Goal: Contribute content: Contribute content

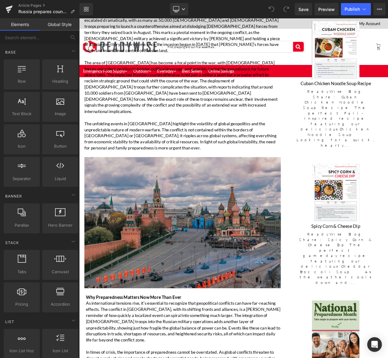
scroll to position [519, 0]
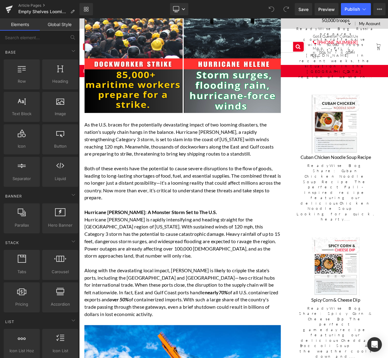
scroll to position [148, 0]
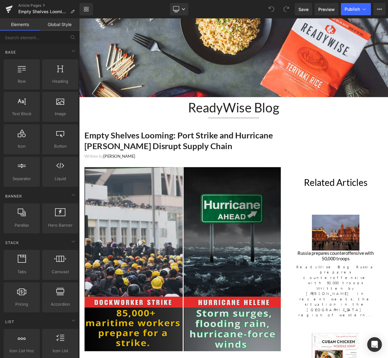
click at [218, 278] on img at bounding box center [203, 306] width 236 height 220
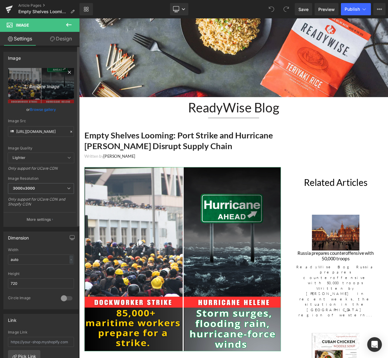
click at [48, 83] on icon "Replace Image" at bounding box center [41, 86] width 49 height 8
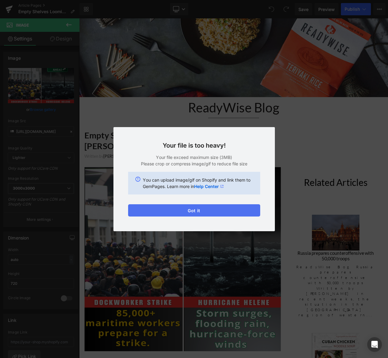
click at [232, 209] on button "Got it" at bounding box center [194, 210] width 132 height 12
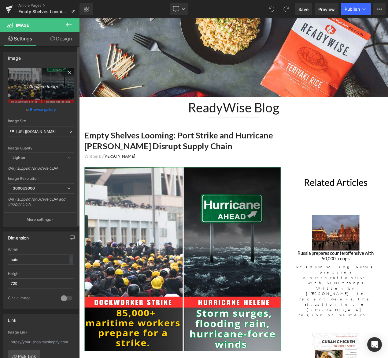
click at [43, 88] on icon "Replace Image" at bounding box center [41, 86] width 49 height 8
type input "C:\fakepath\pexels-lissaa-spiridonova-198852194-32098464.jpg"
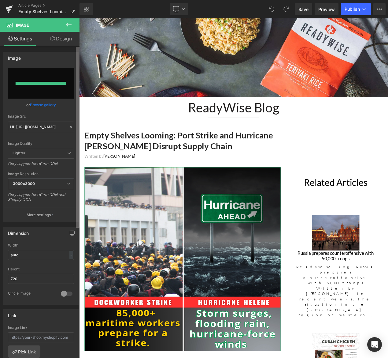
type input "https://ucarecdn.com/1c734de5-b056-4e1d-b0a2-36aed7609f6f/-/format/auto/-/previ…"
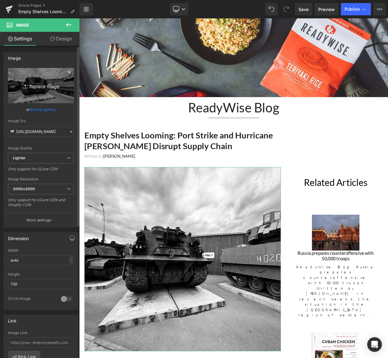
click at [35, 87] on icon "Replace Image" at bounding box center [41, 86] width 49 height 8
type input "C:\fakepath\pexels-agapy-92412.jpg"
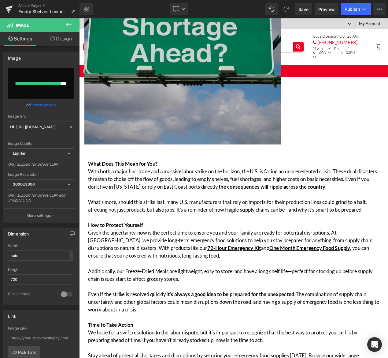
scroll to position [1696, 0]
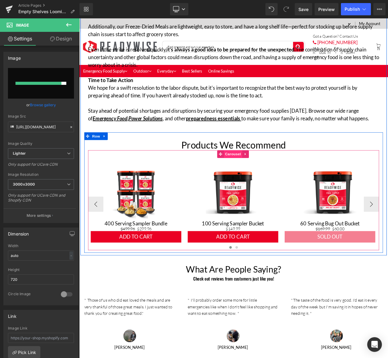
click at [267, 176] on span "Carousel" at bounding box center [263, 180] width 22 height 9
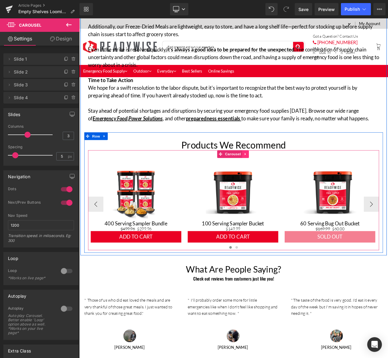
click at [278, 178] on icon at bounding box center [279, 180] width 4 height 5
click at [282, 178] on icon at bounding box center [283, 180] width 4 height 5
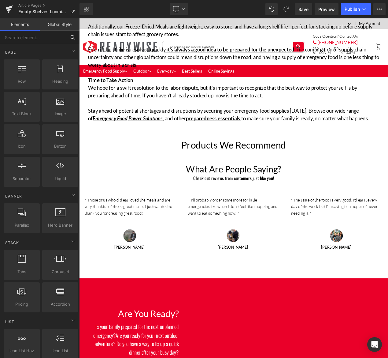
click at [52, 40] on input "text" at bounding box center [33, 37] width 66 height 13
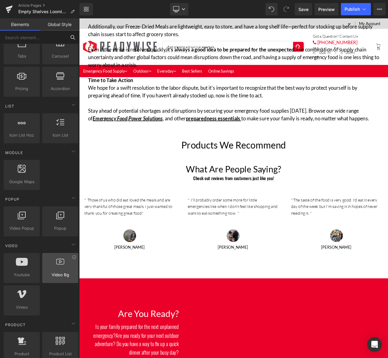
scroll to position [418, 0]
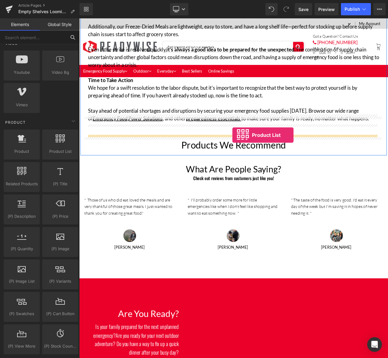
drag, startPoint x: 129, startPoint y: 170, endPoint x: 263, endPoint y: 158, distance: 134.2
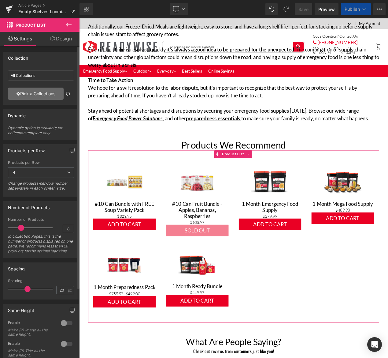
click at [42, 94] on link "Pick a Collections" at bounding box center [36, 94] width 56 height 12
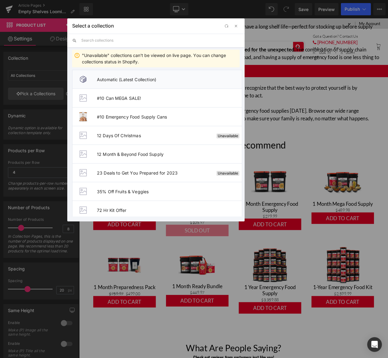
click at [143, 83] on li "Automatic (Latest Collection)" at bounding box center [157, 79] width 170 height 19
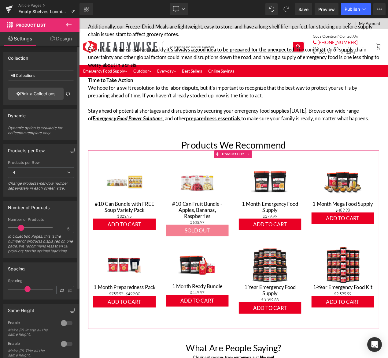
type input "3"
drag, startPoint x: 21, startPoint y: 229, endPoint x: 13, endPoint y: 228, distance: 7.4
click at [13, 228] on span at bounding box center [14, 228] width 6 height 6
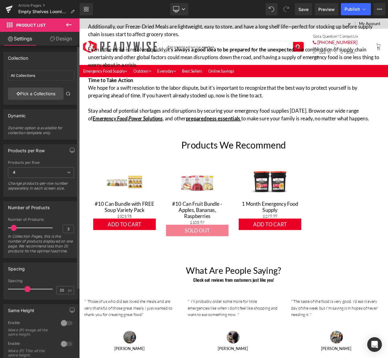
click at [61, 328] on div at bounding box center [66, 323] width 15 height 10
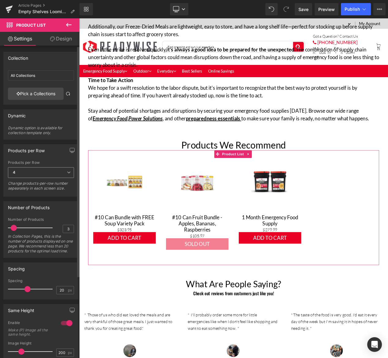
click at [36, 171] on span "4" at bounding box center [41, 172] width 66 height 11
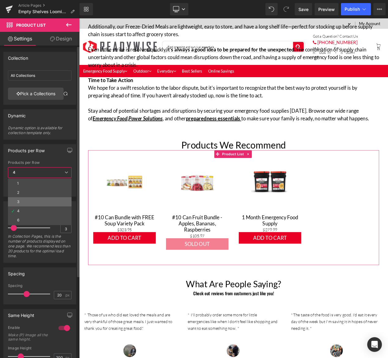
click at [24, 198] on li "3" at bounding box center [40, 201] width 64 height 9
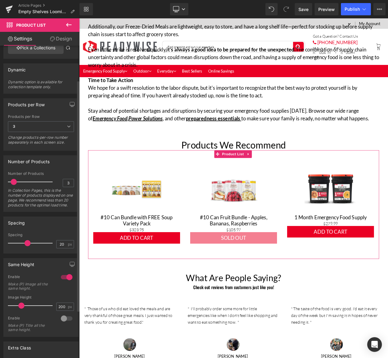
scroll to position [47, 0]
click at [63, 322] on div at bounding box center [66, 317] width 15 height 10
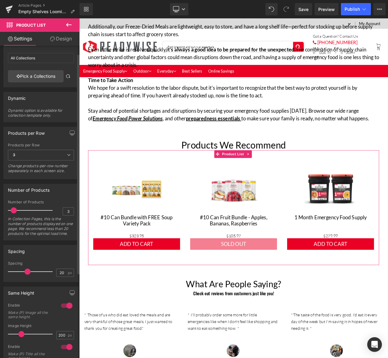
scroll to position [0, 0]
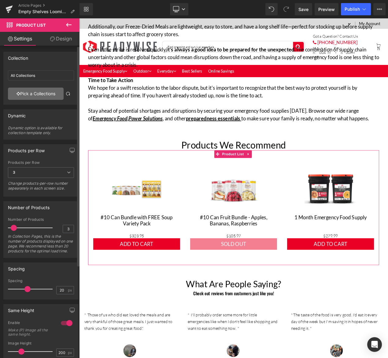
click at [47, 96] on link "Pick a Collections" at bounding box center [36, 94] width 56 height 12
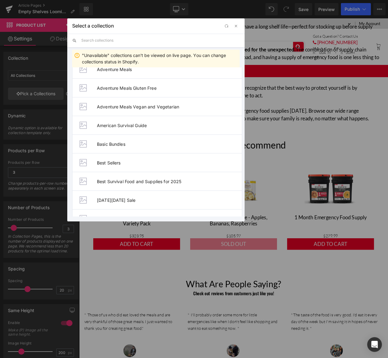
scroll to position [290, 0]
click at [132, 143] on span "Basic Bundles" at bounding box center [169, 143] width 145 height 5
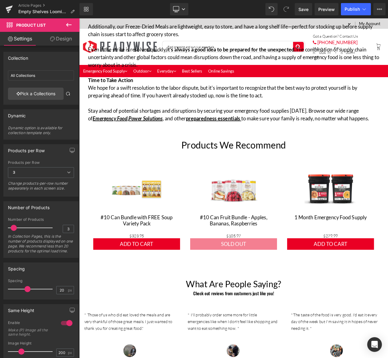
type input "Basic Bundles"
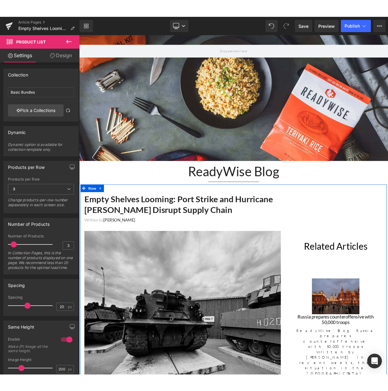
scroll to position [97, 0]
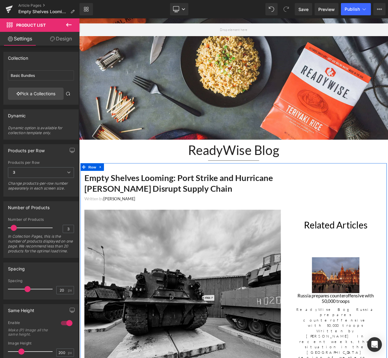
click at [209, 327] on img at bounding box center [203, 358] width 236 height 220
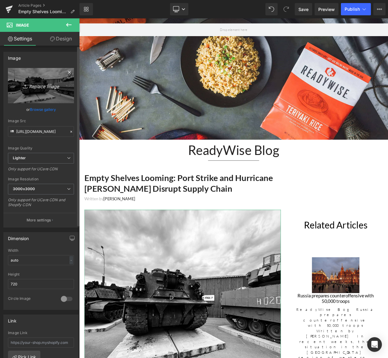
click at [49, 91] on link "Replace Image" at bounding box center [41, 85] width 66 height 35
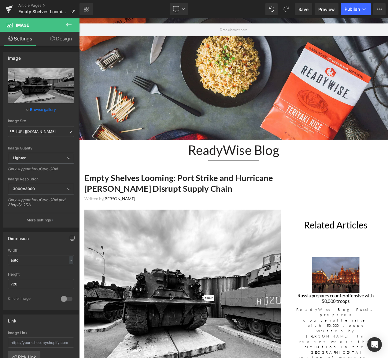
type input "C:\fakepath\pexels-nithin-pa-789164-2583028.jpg"
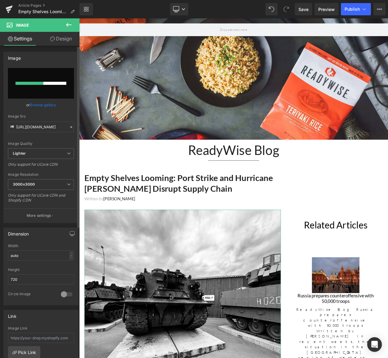
click at [37, 88] on input "file" at bounding box center [41, 83] width 66 height 31
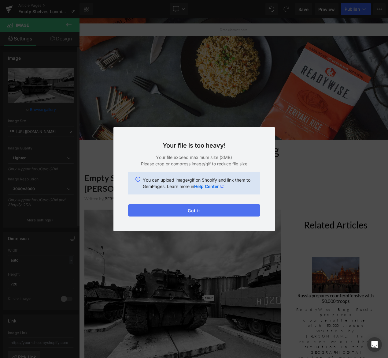
click at [236, 212] on button "Got it" at bounding box center [194, 210] width 132 height 12
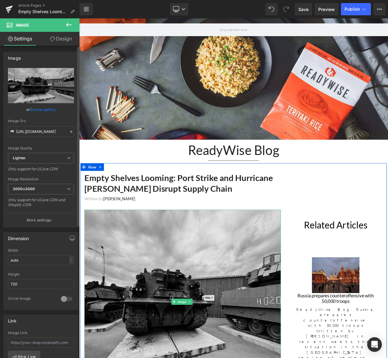
click at [204, 334] on img at bounding box center [203, 358] width 236 height 220
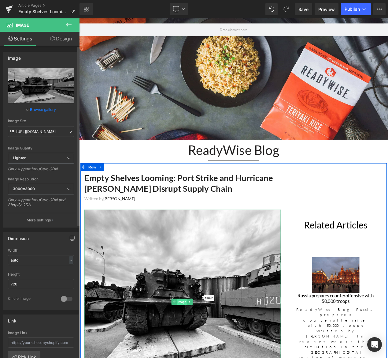
click at [207, 357] on span "Image" at bounding box center [202, 357] width 13 height 7
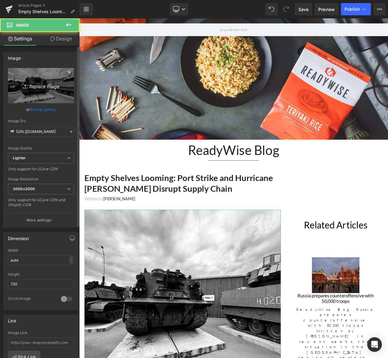
click at [46, 83] on icon "Replace Image" at bounding box center [41, 86] width 49 height 8
type input "C:\fakepath\pexels-lucasacerbus-11133381.jpg"
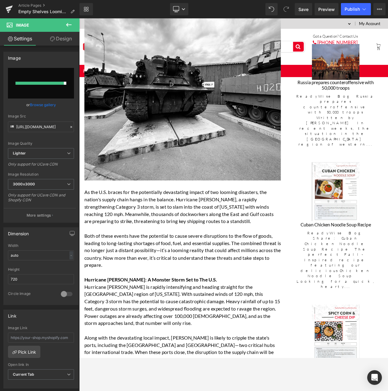
scroll to position [249, 0]
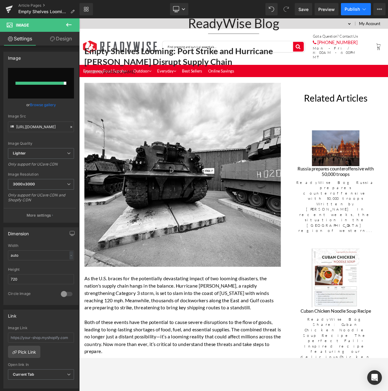
click at [350, 11] on span "Publish" at bounding box center [352, 9] width 15 height 5
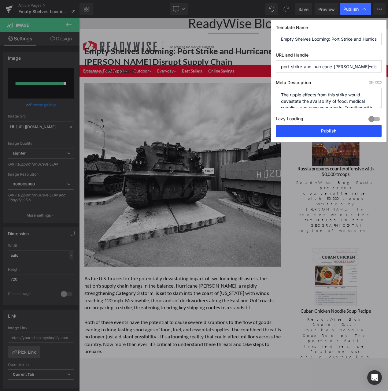
click at [323, 133] on button "Publish" at bounding box center [329, 131] width 106 height 12
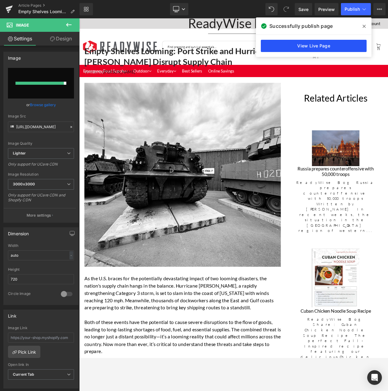
click at [325, 46] on link "View Live Page" at bounding box center [314, 46] width 106 height 12
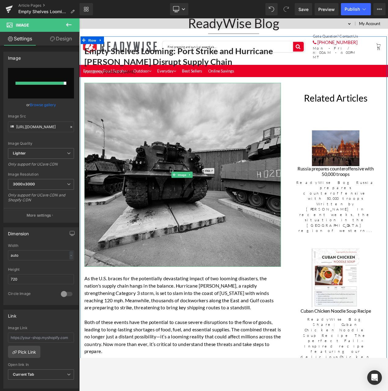
click at [236, 208] on img at bounding box center [203, 205] width 236 height 220
click at [227, 185] on img at bounding box center [203, 205] width 236 height 220
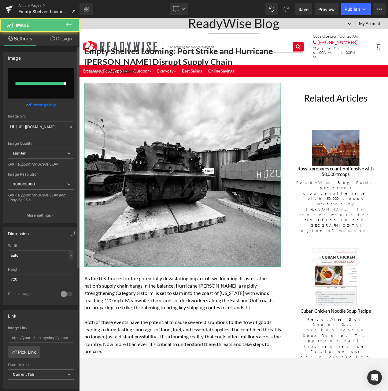
click at [55, 89] on input "file" at bounding box center [41, 83] width 66 height 31
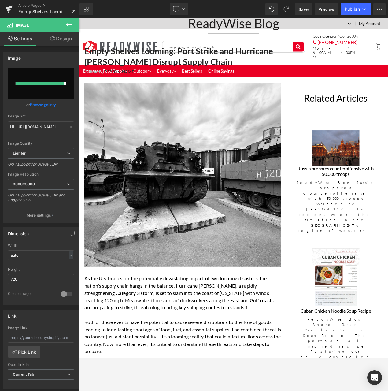
type input "C:\fakepath\pexels-lucasacerbus-11133381.jpg"
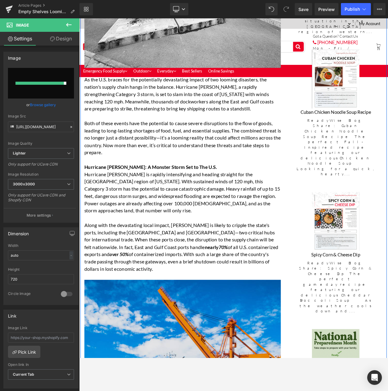
scroll to position [466, 0]
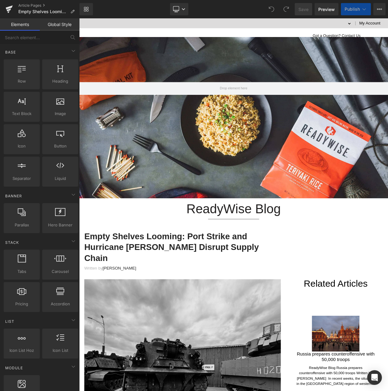
scroll to position [116, 0]
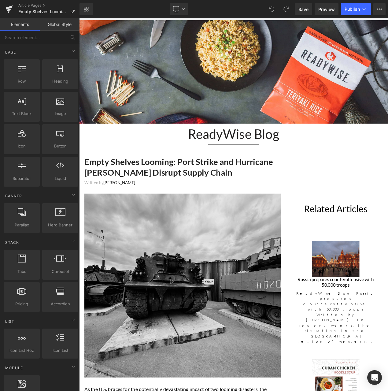
click at [191, 361] on img at bounding box center [203, 338] width 236 height 220
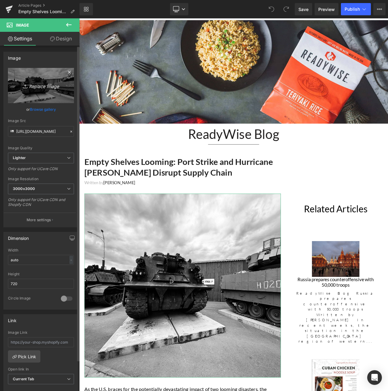
click at [41, 94] on link "Replace Image" at bounding box center [41, 85] width 66 height 35
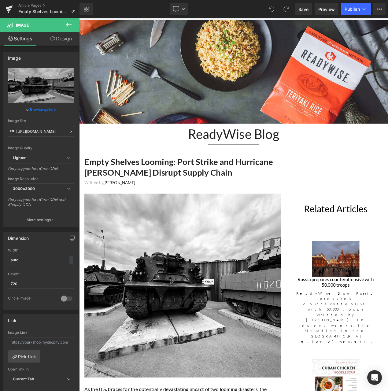
type input "C:\fakepath\pexels-lucasacerbus-11133381.jpg"
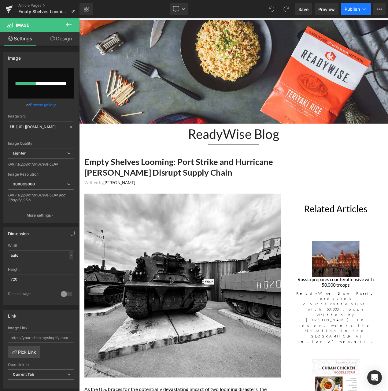
click at [364, 10] on icon at bounding box center [364, 9] width 6 height 6
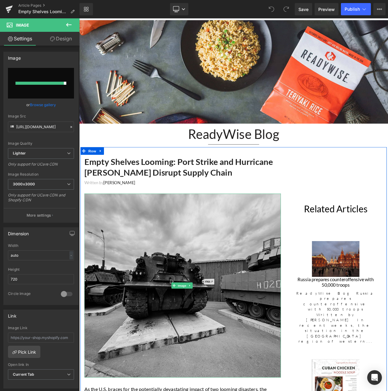
click at [256, 304] on img at bounding box center [203, 338] width 236 height 220
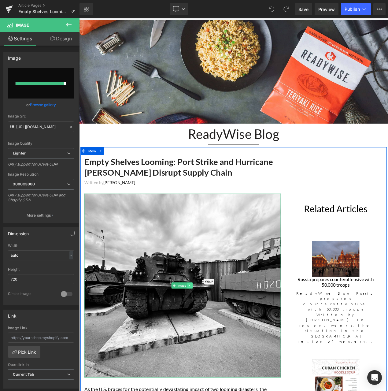
click at [212, 338] on icon at bounding box center [212, 339] width 3 height 4
click at [214, 339] on icon at bounding box center [215, 338] width 3 height 3
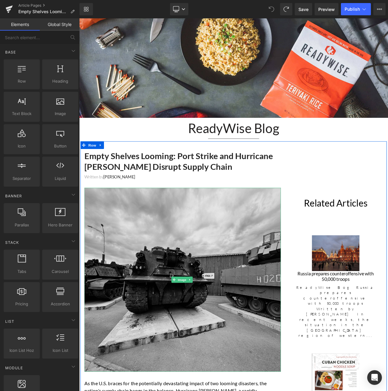
scroll to position [154, 0]
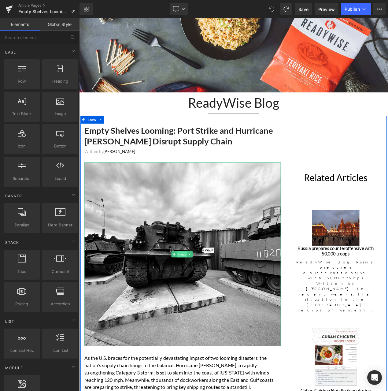
click at [202, 304] on span "Image" at bounding box center [202, 300] width 13 height 7
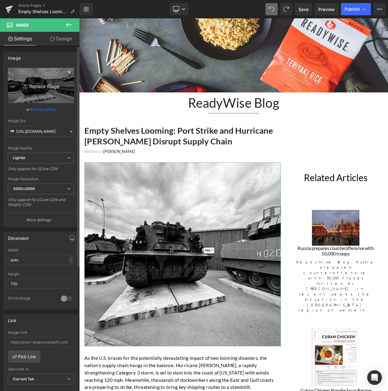
click at [43, 86] on icon "Replace Image" at bounding box center [41, 86] width 49 height 8
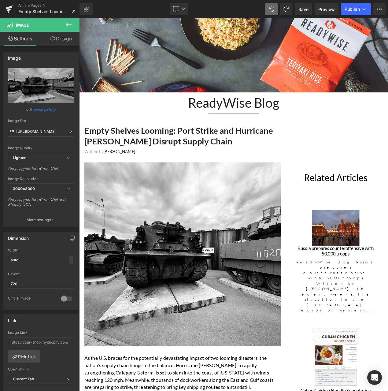
type input "C:\fakepath\pexels-simon-r-minshall-1673444001-28438355.jpg"
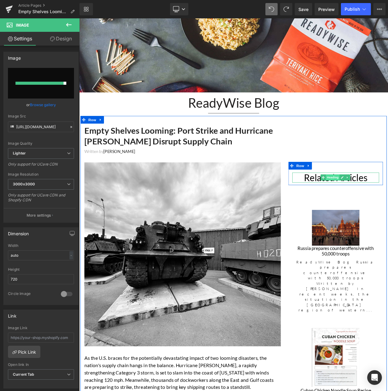
type input "https://ucarecdn.com/a5412d0d-0fce-44ca-bb98-f03322573968/-/format/auto/-/previ…"
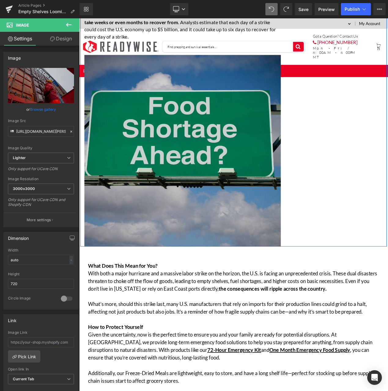
scroll to position [1281, 0]
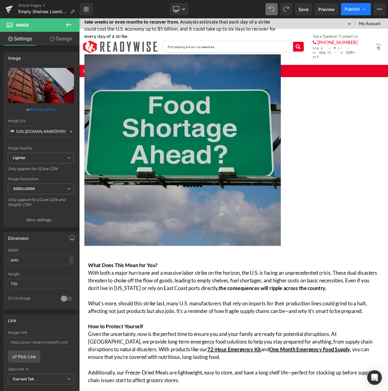
click at [358, 6] on button "Publish" at bounding box center [356, 9] width 30 height 12
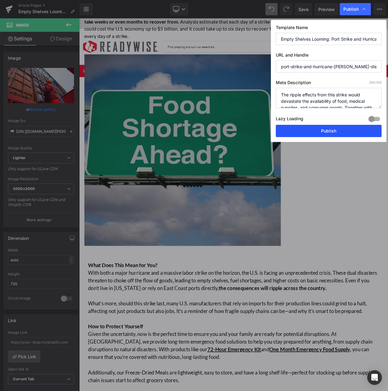
click at [338, 129] on button "Publish" at bounding box center [329, 131] width 106 height 12
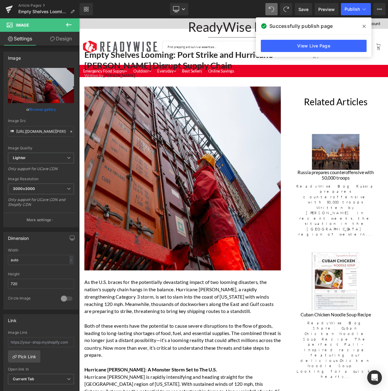
scroll to position [0, 0]
